Goal: Task Accomplishment & Management: Manage account settings

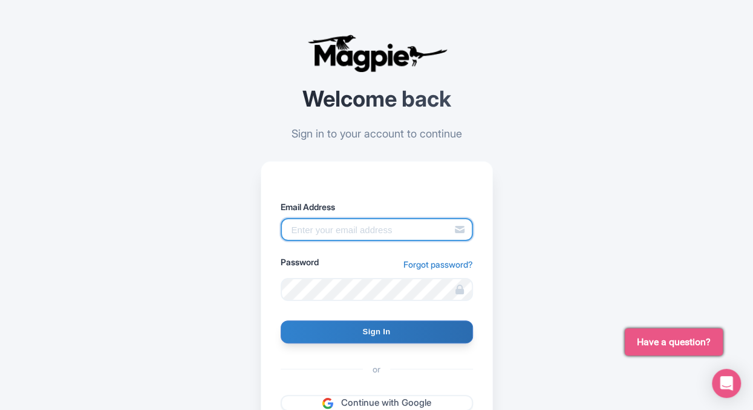
click at [367, 229] on input "Email Address" at bounding box center [377, 229] width 192 height 23
type input "d.maier@classictic.com"
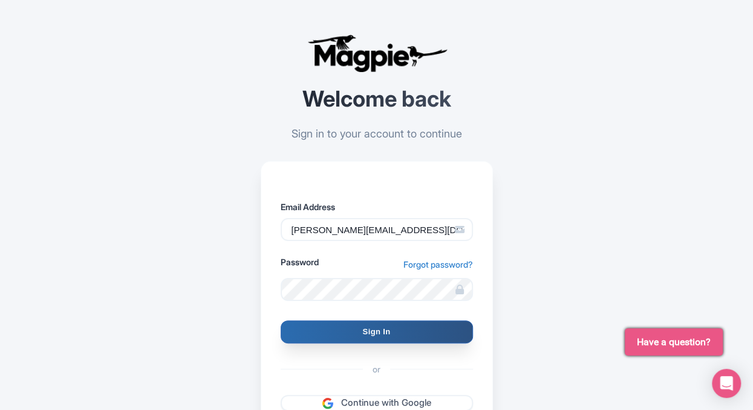
click at [354, 338] on input "Sign In" at bounding box center [377, 331] width 192 height 23
type input "Signing in..."
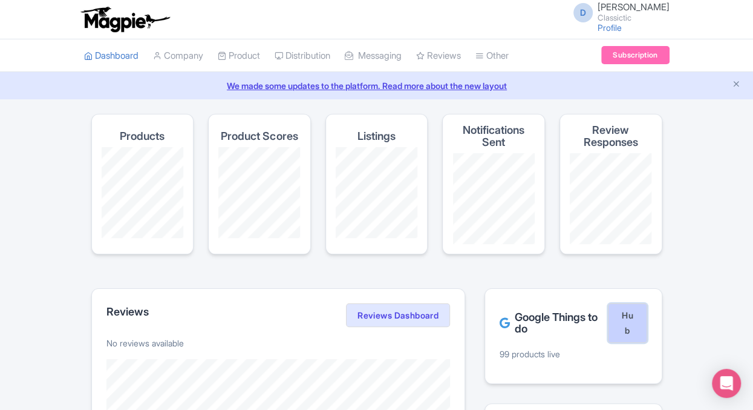
click at [628, 330] on link "Hub" at bounding box center [627, 323] width 39 height 40
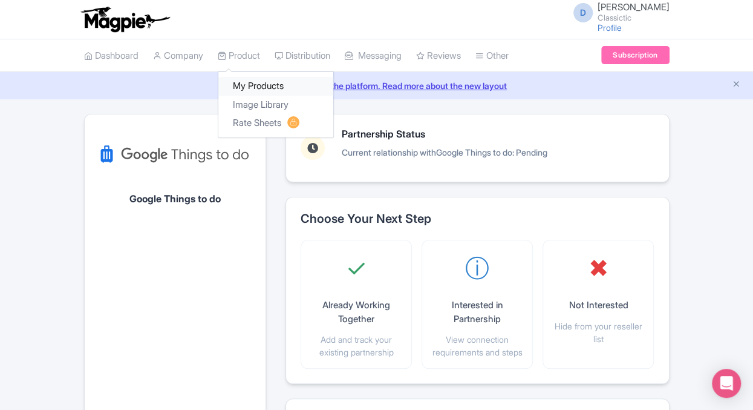
click at [261, 83] on link "My Products" at bounding box center [275, 86] width 115 height 19
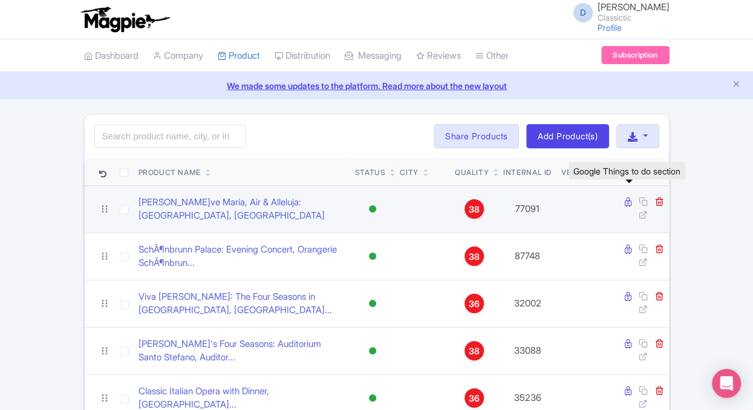
click at [630, 202] on icon at bounding box center [628, 201] width 7 height 9
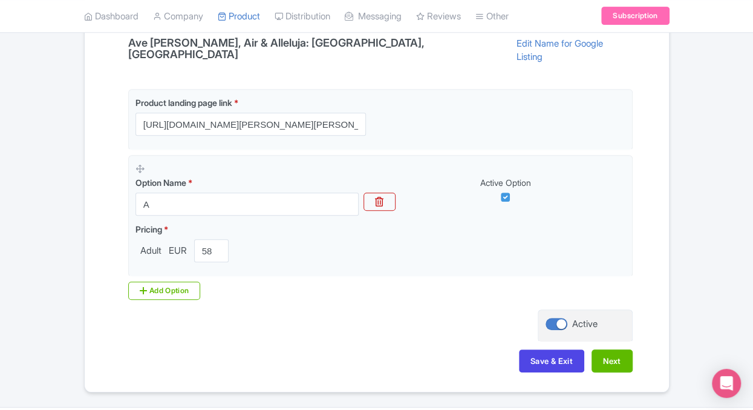
scroll to position [293, 0]
